Goal: Task Accomplishment & Management: Manage account settings

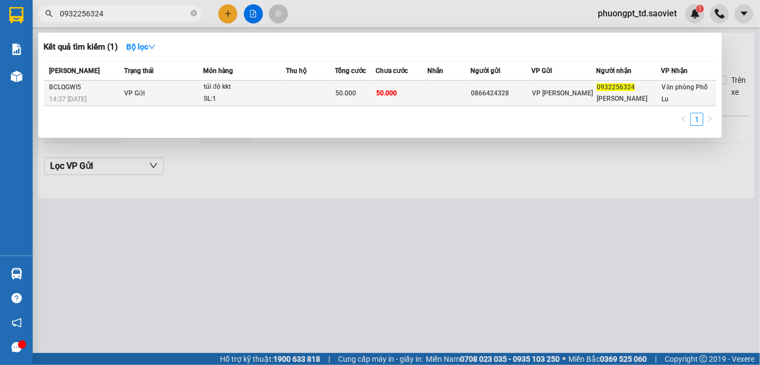
type input "0932256324"
click at [234, 90] on div "túi đỏ kkt" at bounding box center [245, 87] width 82 height 12
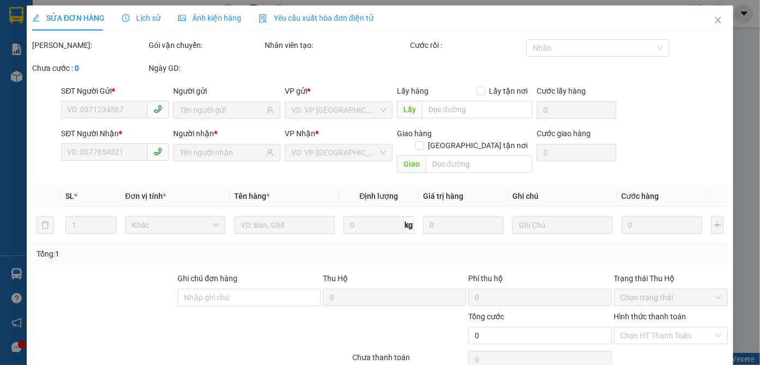
type input "0866424328"
type input "0932256324"
type input "[PERSON_NAME]"
type input "50.000"
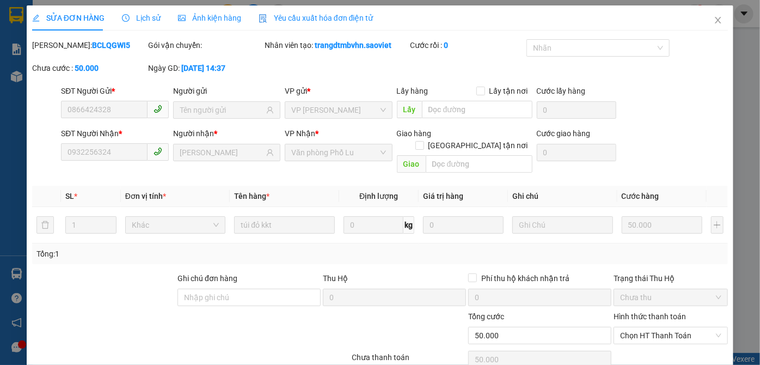
drag, startPoint x: 166, startPoint y: 23, endPoint x: 159, endPoint y: 21, distance: 7.4
click at [165, 23] on div "SỬA ĐƠN HÀNG Lịch sử Ảnh kiện hàng Yêu cầu xuất hóa đơn điện tử" at bounding box center [203, 17] width 342 height 25
click at [150, 18] on span "Lịch sử" at bounding box center [141, 18] width 39 height 9
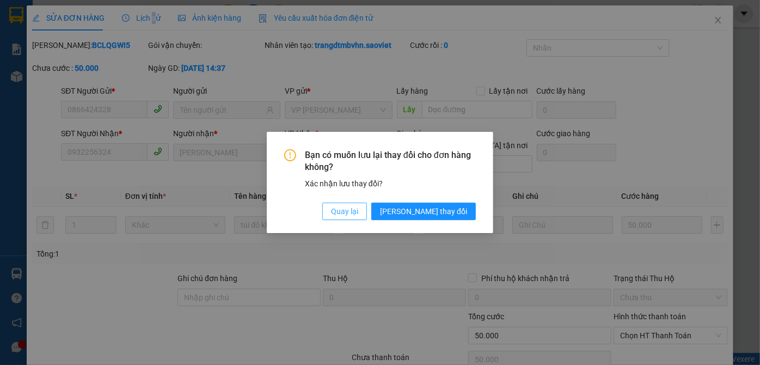
drag, startPoint x: 399, startPoint y: 208, endPoint x: 399, endPoint y: 202, distance: 6.0
click at [358, 208] on span "Quay lại" at bounding box center [344, 211] width 27 height 12
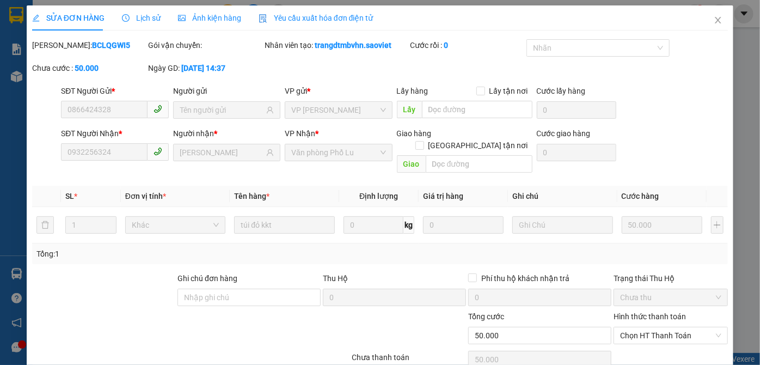
click at [129, 14] on span "Lịch sử" at bounding box center [141, 18] width 39 height 9
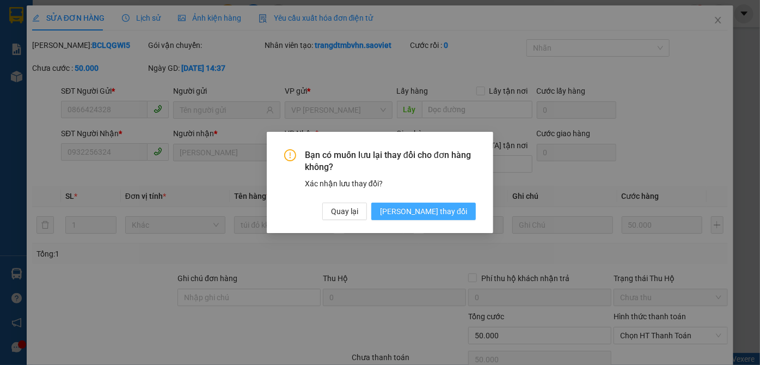
click at [437, 204] on button "[PERSON_NAME] thay đổi" at bounding box center [423, 211] width 105 height 17
